Goal: Task Accomplishment & Management: Manage account settings

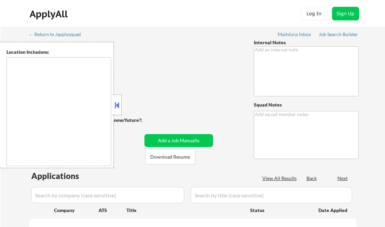
type textarea "🤖AI for open-ended Qs is allowed! 7/18 BM You can manually source roles with th…"
type textarea "[PERSON_NAME] AI answers Log: [URL][DOMAIN_NAME]"
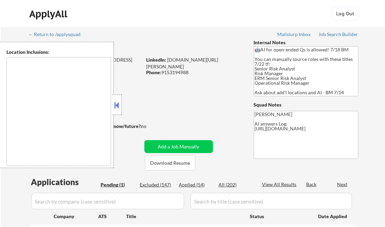
select select ""pending""
type textarea "[GEOGRAPHIC_DATA], [GEOGRAPHIC_DATA] [GEOGRAPHIC_DATA], [GEOGRAPHIC_DATA] [GEOG…"
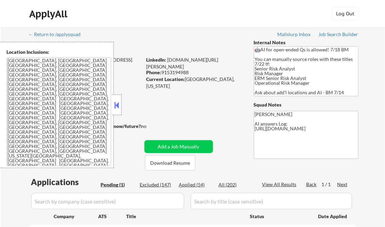
click at [115, 103] on button at bounding box center [116, 105] width 7 height 10
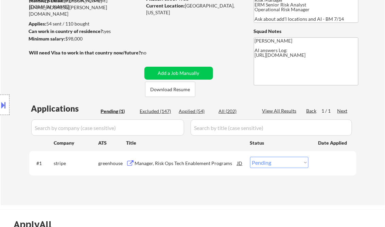
scroll to position [82, 0]
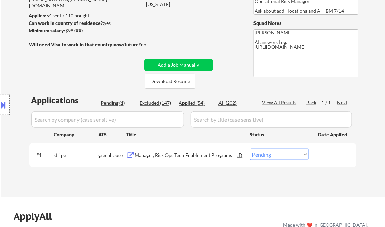
click at [174, 21] on div "← Return to /applysquad Mailslurp Inbox Job Search Builder [PERSON_NAME] User E…" at bounding box center [192, 69] width 339 height 246
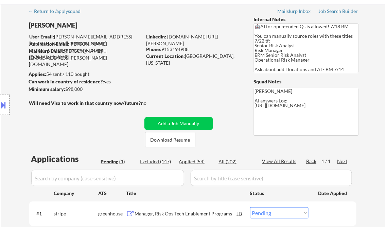
scroll to position [0, 0]
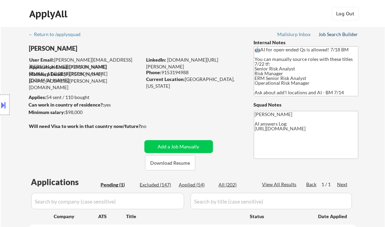
click at [341, 33] on div "Job Search Builder" at bounding box center [339, 34] width 40 height 5
click at [335, 35] on div "Job Search Builder" at bounding box center [339, 34] width 40 height 5
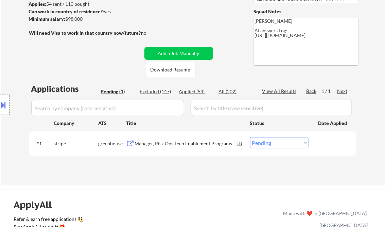
scroll to position [109, 0]
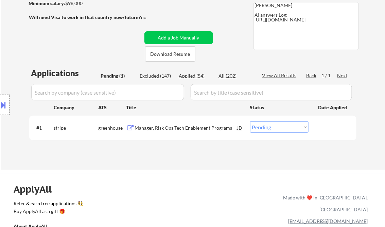
click at [150, 147] on div "Applications Pending (1) Excluded (147) Applied (54) All (202) View All Results…" at bounding box center [192, 111] width 327 height 89
click at [174, 127] on div "Manager, Risk Ops Tech Enablement Programs" at bounding box center [186, 127] width 103 height 7
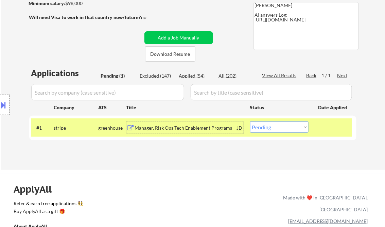
click at [280, 126] on select "Choose an option... Pending Applied Excluded (Questions) Excluded (Expired) Exc…" at bounding box center [279, 126] width 58 height 11
select select ""excluded__bad_match_""
click at [250, 121] on select "Choose an option... Pending Applied Excluded (Questions) Excluded (Expired) Exc…" at bounding box center [279, 126] width 58 height 11
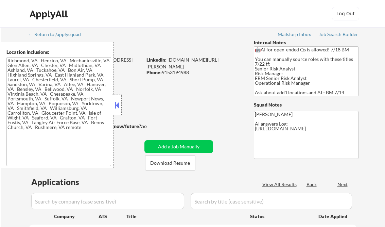
type textarea "Richmond, VA Henrico, VA Mechanicsville, VA Glen Allen, VA Chester, VA Midlothi…"
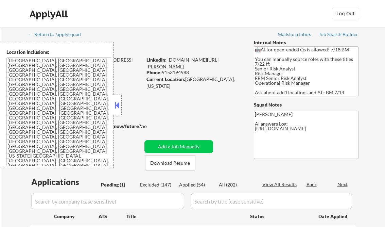
select select ""pending""
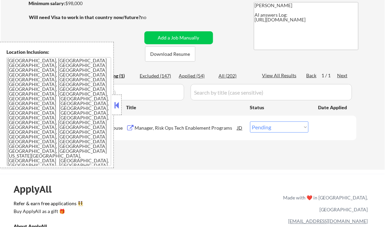
scroll to position [82, 0]
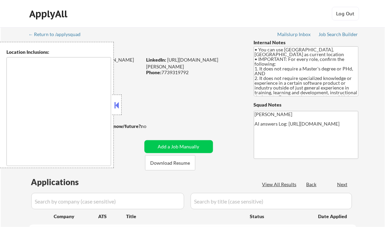
click at [120, 106] on button at bounding box center [116, 105] width 7 height 10
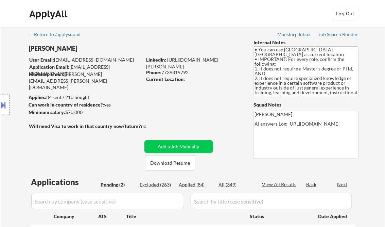
select select ""pending""
click at [330, 36] on div "Job Search Builder" at bounding box center [339, 34] width 40 height 5
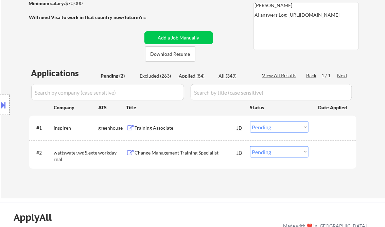
click at [163, 128] on div "Training Associate" at bounding box center [186, 127] width 103 height 7
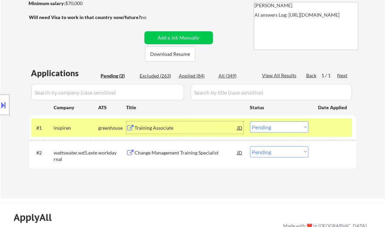
click at [283, 130] on select "Choose an option... Pending Applied Excluded (Questions) Excluded (Expired) Exc…" at bounding box center [279, 126] width 58 height 11
click at [250, 121] on select "Choose an option... Pending Applied Excluded (Questions) Excluded (Expired) Exc…" at bounding box center [279, 126] width 58 height 11
click at [274, 128] on select "Choose an option... Pending Applied Excluded (Questions) Excluded (Expired) Exc…" at bounding box center [279, 126] width 58 height 11
click at [250, 121] on select "Choose an option... Pending Applied Excluded (Questions) Excluded (Expired) Exc…" at bounding box center [279, 126] width 58 height 11
click at [279, 131] on select "Choose an option... Pending Applied Excluded (Questions) Excluded (Expired) Exc…" at bounding box center [279, 126] width 58 height 11
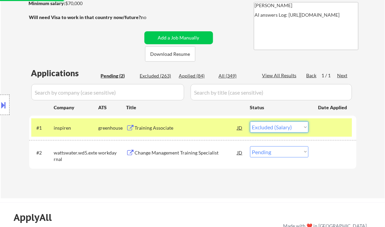
click at [250, 121] on select "Choose an option... Pending Applied Excluded (Questions) Excluded (Expired) Exc…" at bounding box center [279, 126] width 58 height 11
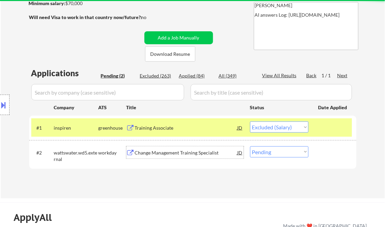
click at [163, 152] on div "Change Management Training Specialist" at bounding box center [186, 152] width 103 height 7
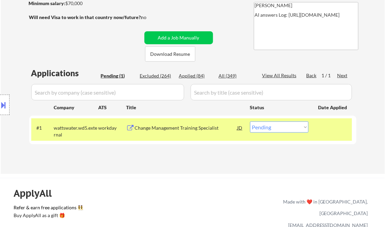
click at [283, 127] on select "Choose an option... Pending Applied Excluded (Questions) Excluded (Expired) Exc…" at bounding box center [279, 126] width 58 height 11
select select ""excluded__bad_match_""
click at [250, 121] on select "Choose an option... Pending Applied Excluded (Questions) Excluded (Expired) Exc…" at bounding box center [279, 126] width 58 height 11
click at [189, 156] on div "Applications Pending (1) Excluded (264) Applied (84) All (349) View All Results…" at bounding box center [192, 113] width 327 height 93
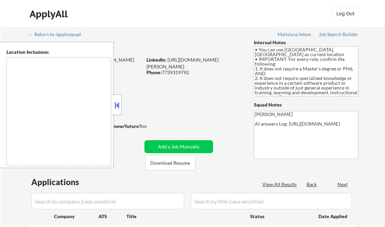
type textarea "Champaign, IL Urbana, IL Savoy, IL St. [PERSON_NAME], IL Mahomet, IL Tolono, IL…"
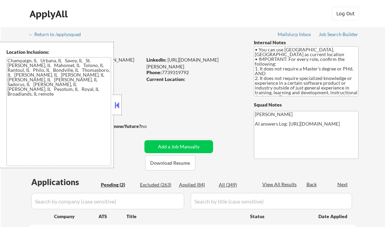
select select ""pending""
click at [117, 100] on div at bounding box center [117, 104] width 10 height 20
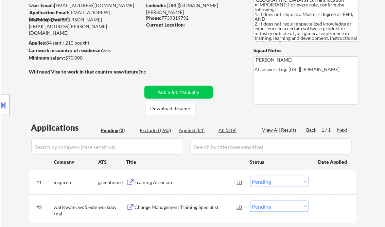
scroll to position [163, 0]
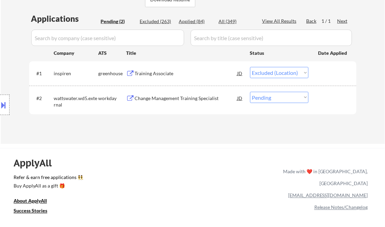
select select ""pending""
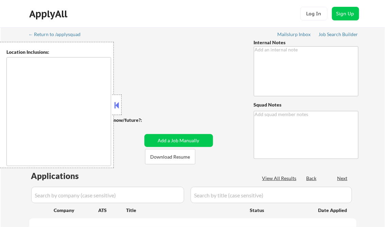
type textarea "salary outreach - 5/27 AB CX ok with lowering 10-15% - BM 5/28 location outreac…"
type textarea "[PERSON_NAME] ok with lowering 10-15%. =$170,000-$180,000"
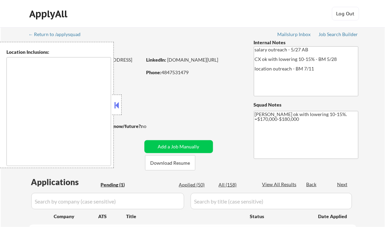
click at [115, 106] on button at bounding box center [116, 105] width 7 height 10
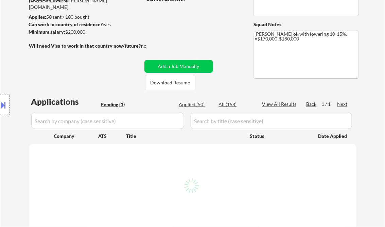
scroll to position [82, 0]
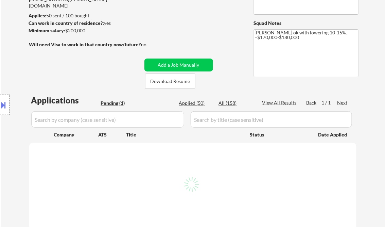
select select ""pending""
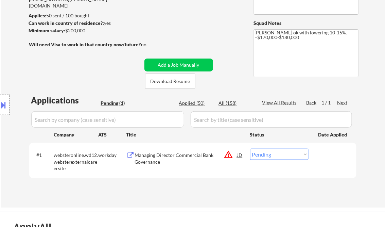
click at [173, 154] on div "Managing Director Commercial Bank Governance" at bounding box center [186, 157] width 103 height 13
